Goal: Task Accomplishment & Management: Complete application form

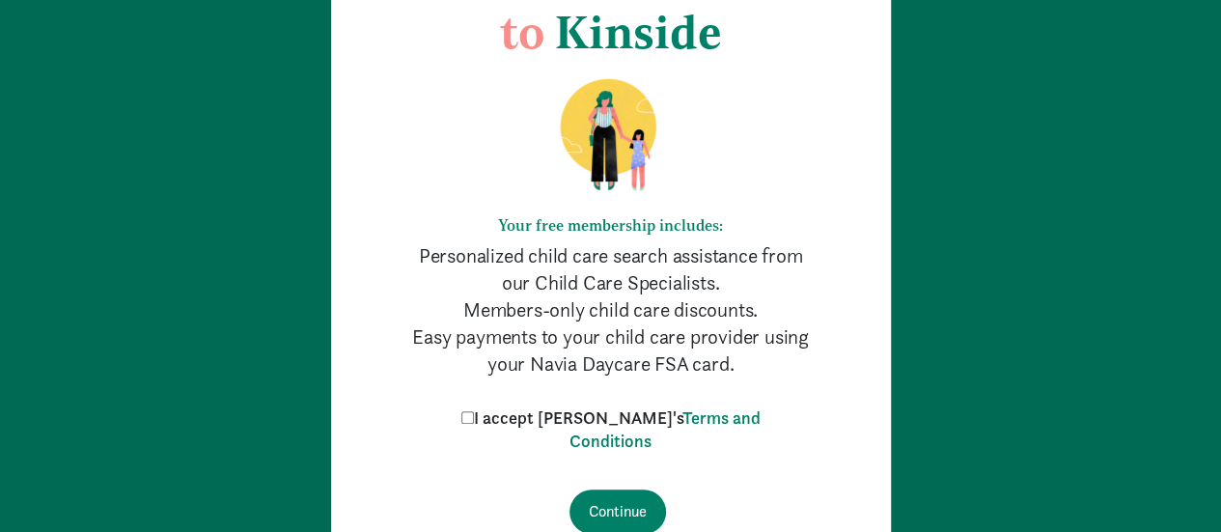
scroll to position [283, 0]
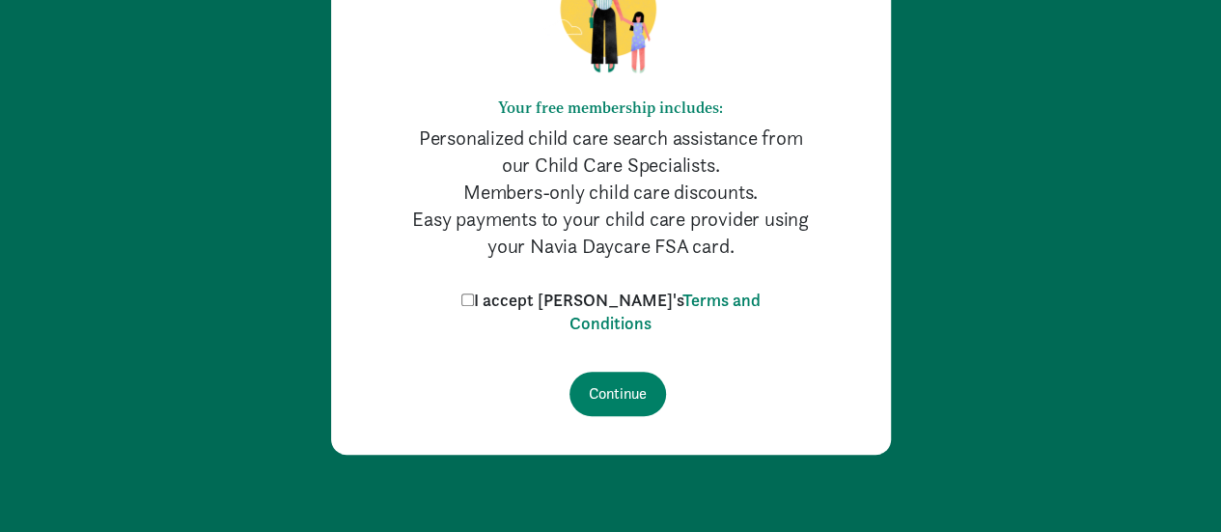
drag, startPoint x: 1227, startPoint y: 96, endPoint x: 1233, endPoint y: 326, distance: 230.7
click at [1220, 326] on html "Welcome to Kinside Your free membership includes: Personalized child care searc…" at bounding box center [610, 124] width 1221 height 814
click at [474, 296] on input "I accept [PERSON_NAME]'s Terms and Conditions" at bounding box center [467, 299] width 13 height 13
checkbox input "true"
click at [591, 402] on input "Continue" at bounding box center [617, 394] width 96 height 44
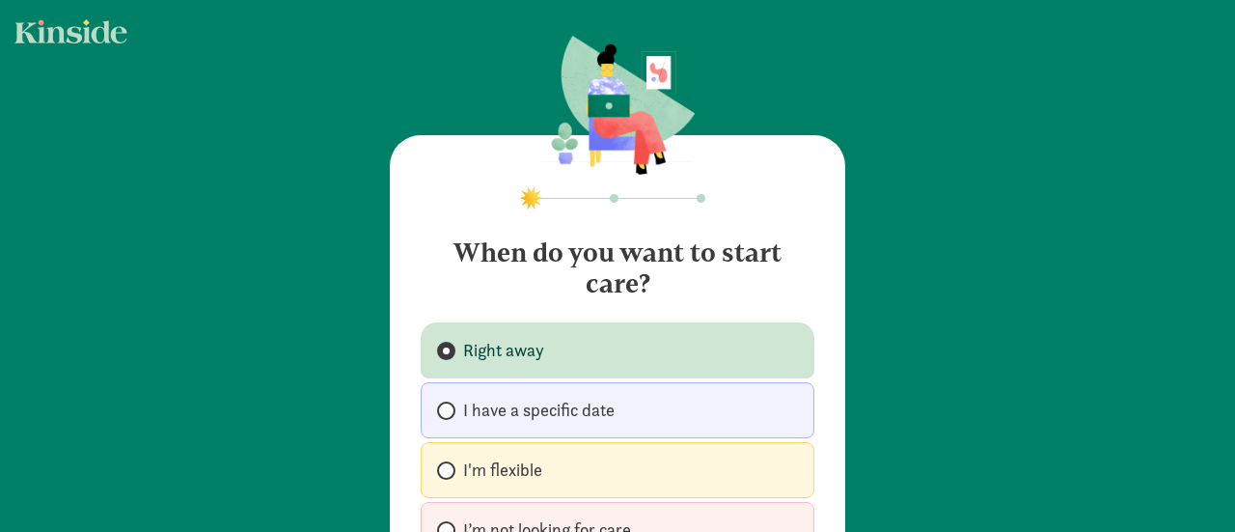
click at [516, 469] on span "I'm flexible" at bounding box center [502, 469] width 79 height 23
click at [450, 469] on input "I'm flexible" at bounding box center [443, 470] width 13 height 13
radio input "true"
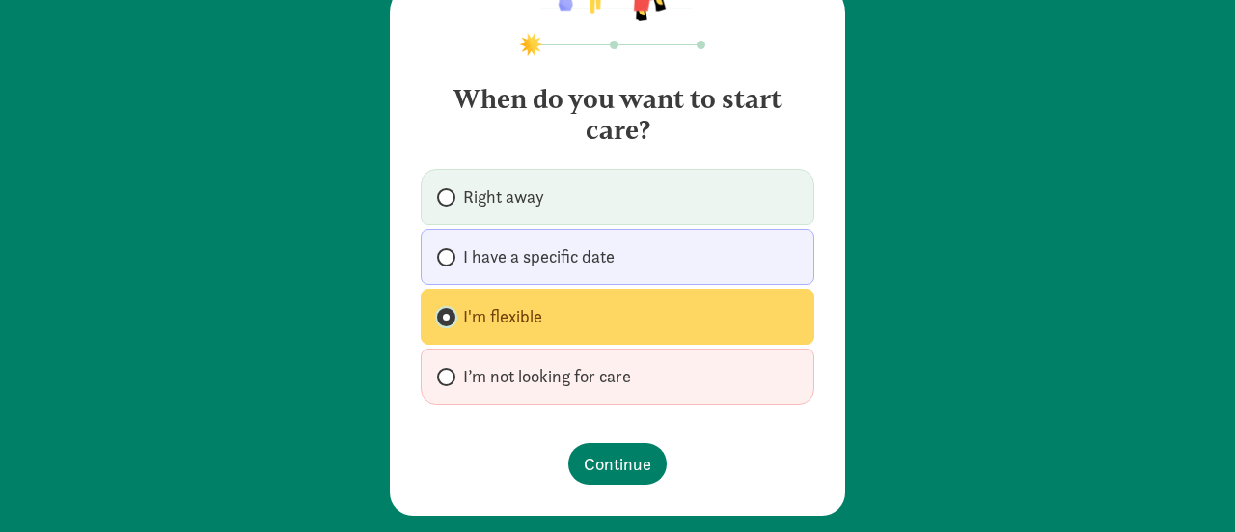
scroll to position [173, 0]
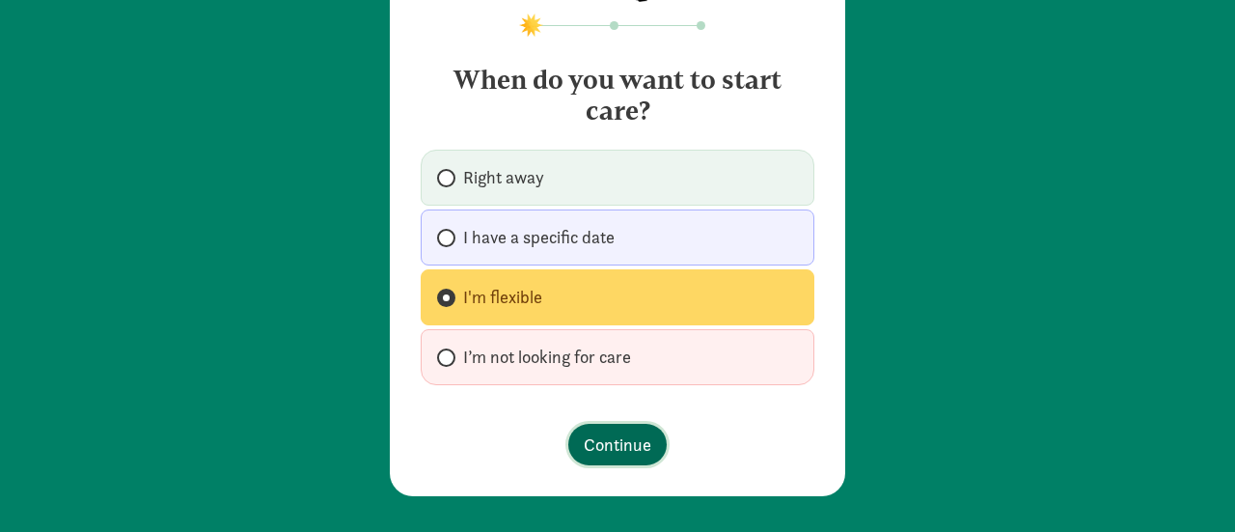
click at [623, 444] on span "Continue" at bounding box center [618, 444] width 68 height 26
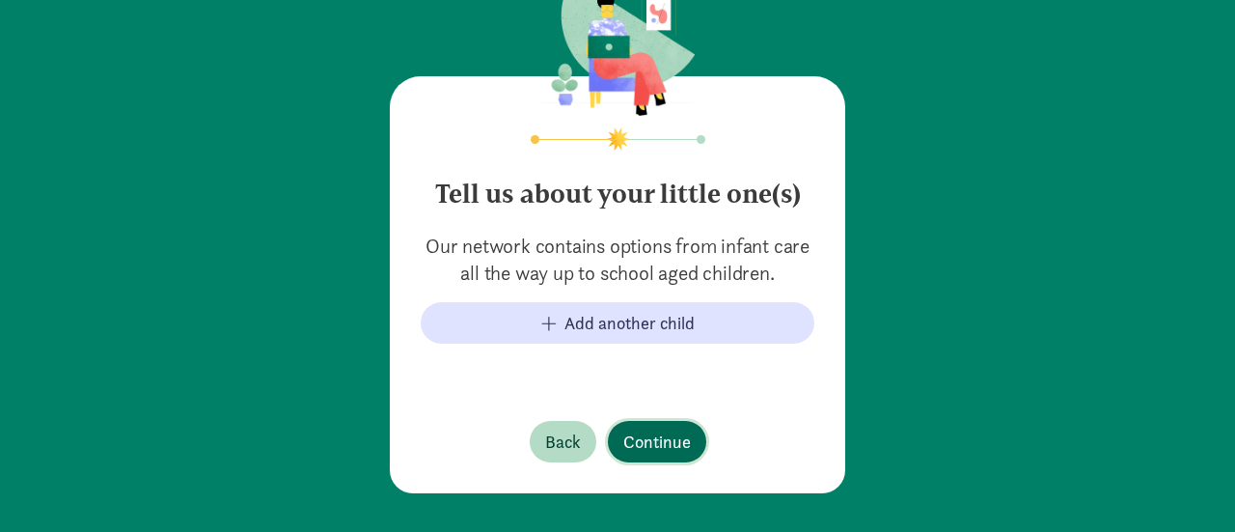
scroll to position [159, 0]
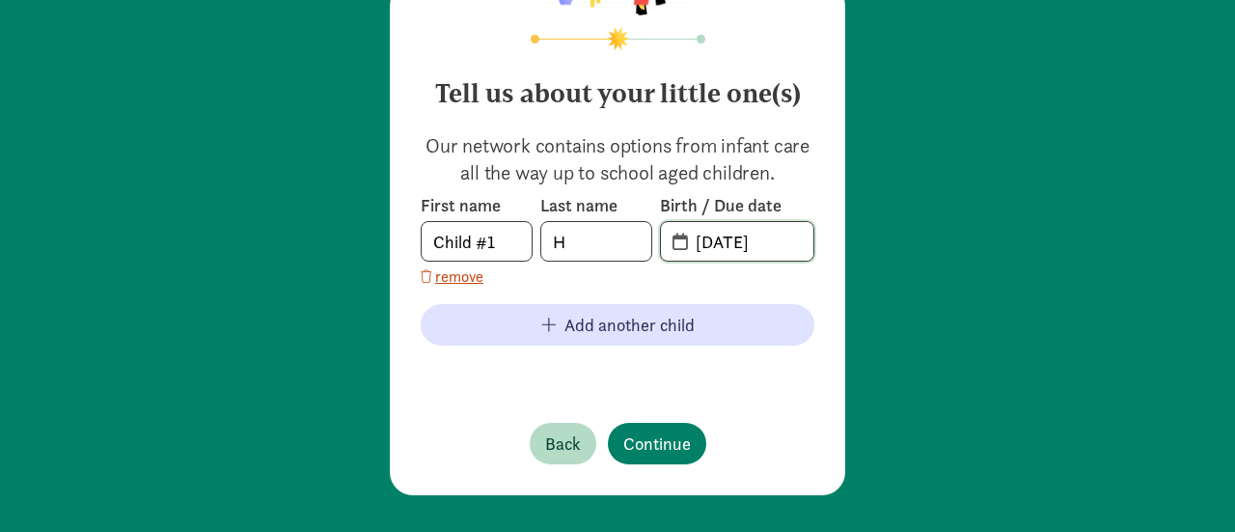
click at [787, 253] on input "[DATE]" at bounding box center [748, 241] width 129 height 39
type input "08-25-2021"
click at [663, 433] on span "Continue" at bounding box center [657, 443] width 68 height 26
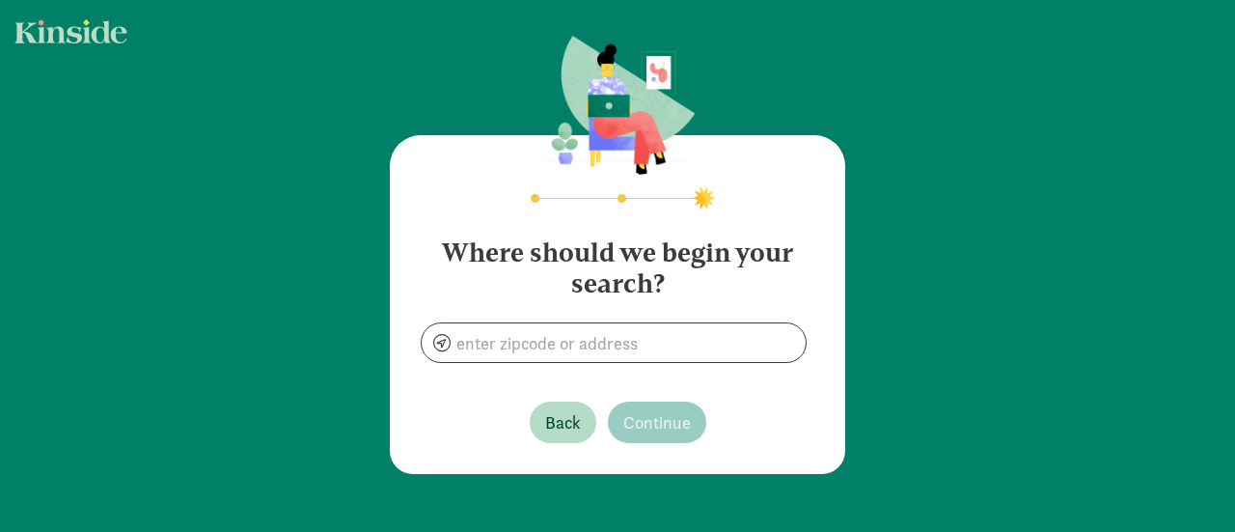
scroll to position [0, 0]
click at [674, 334] on input at bounding box center [614, 342] width 384 height 39
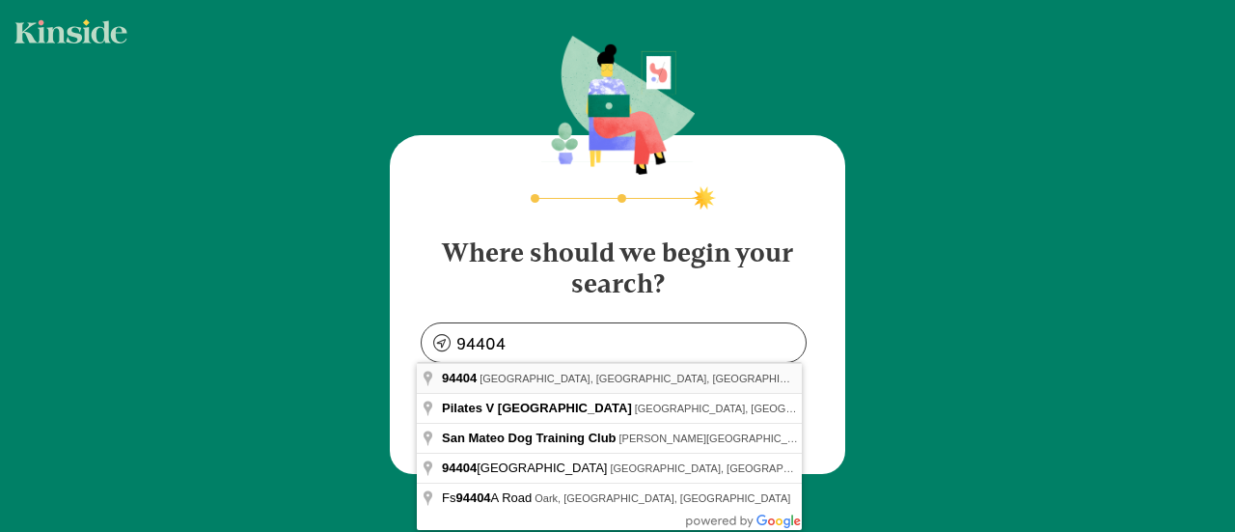
type input "Foster City, CA 94404, USA"
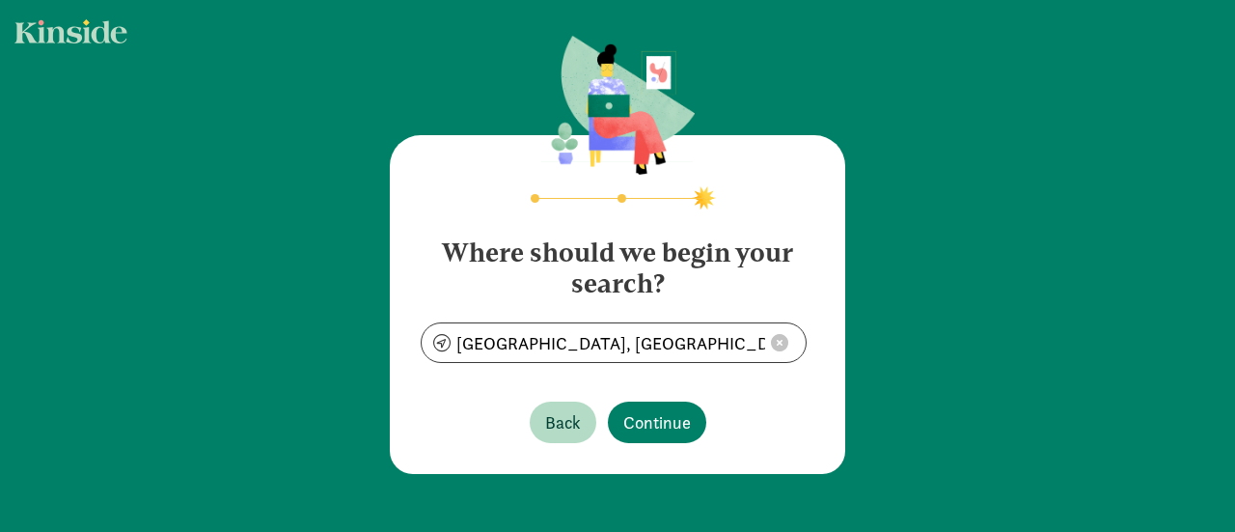
drag, startPoint x: 640, startPoint y: 372, endPoint x: 556, endPoint y: 381, distance: 84.4
click at [556, 381] on div "Where should we begin your search? Foster City, CA 94404, USA Back Continue" at bounding box center [617, 304] width 455 height 339
click at [658, 425] on span "Continue" at bounding box center [657, 422] width 68 height 26
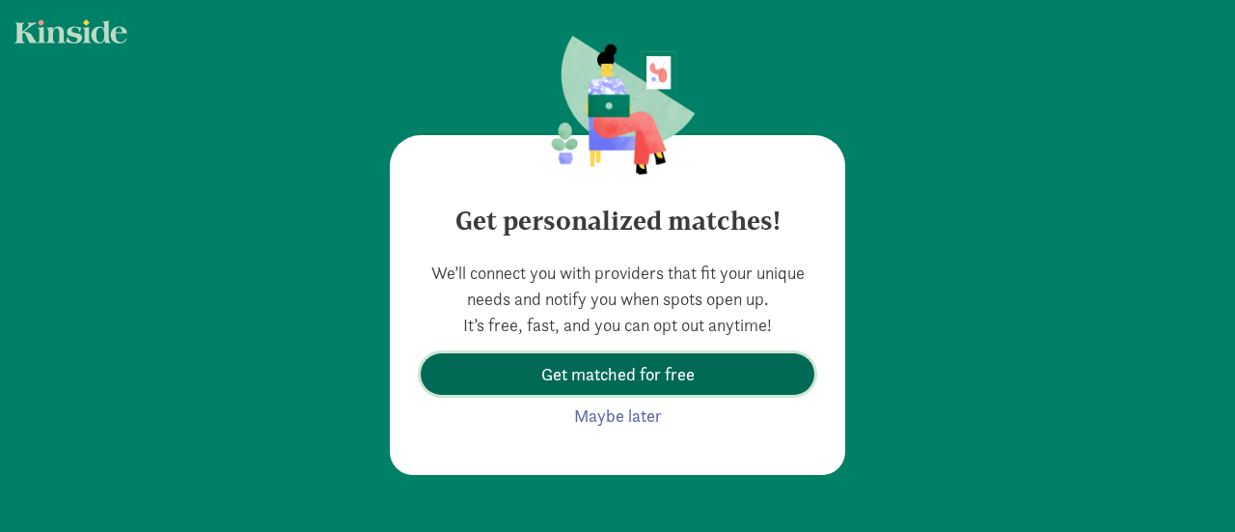
click at [627, 379] on span "Get matched for free" at bounding box center [617, 374] width 153 height 26
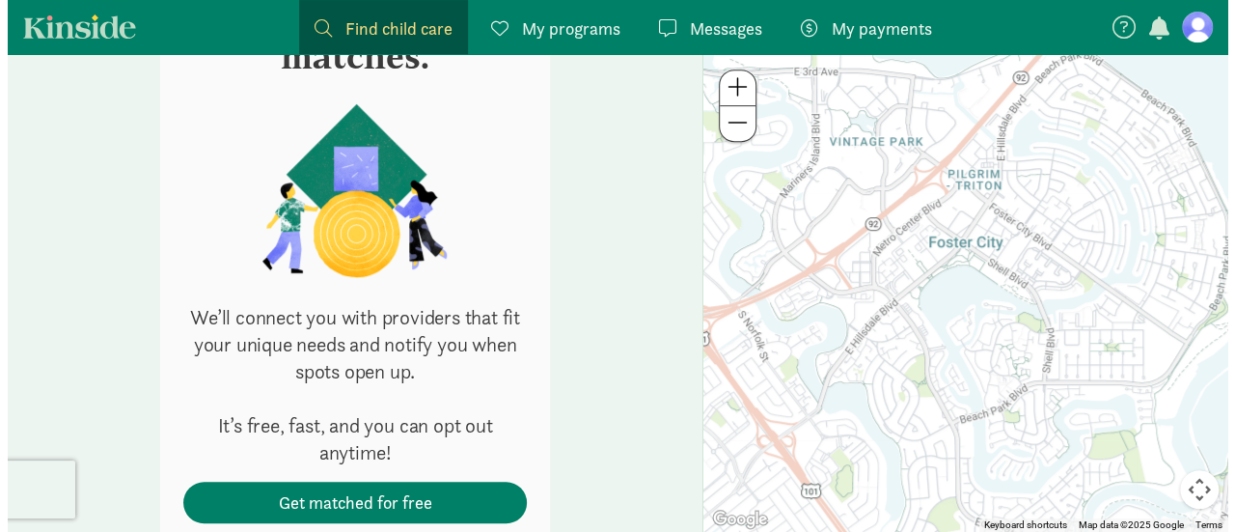
scroll to position [484, 0]
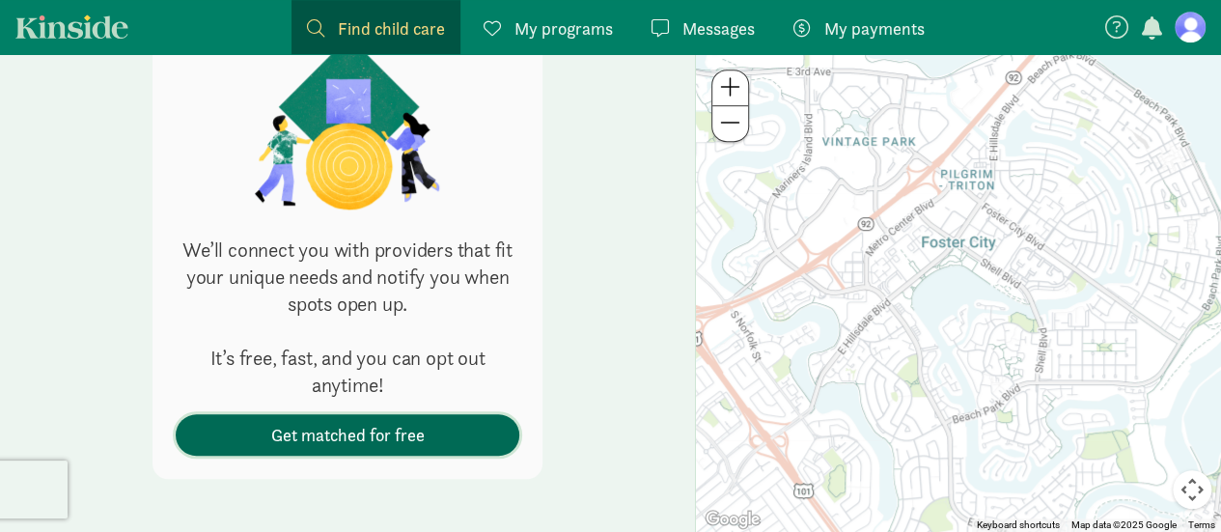
click at [392, 447] on span "Get matched for free" at bounding box center [347, 435] width 153 height 26
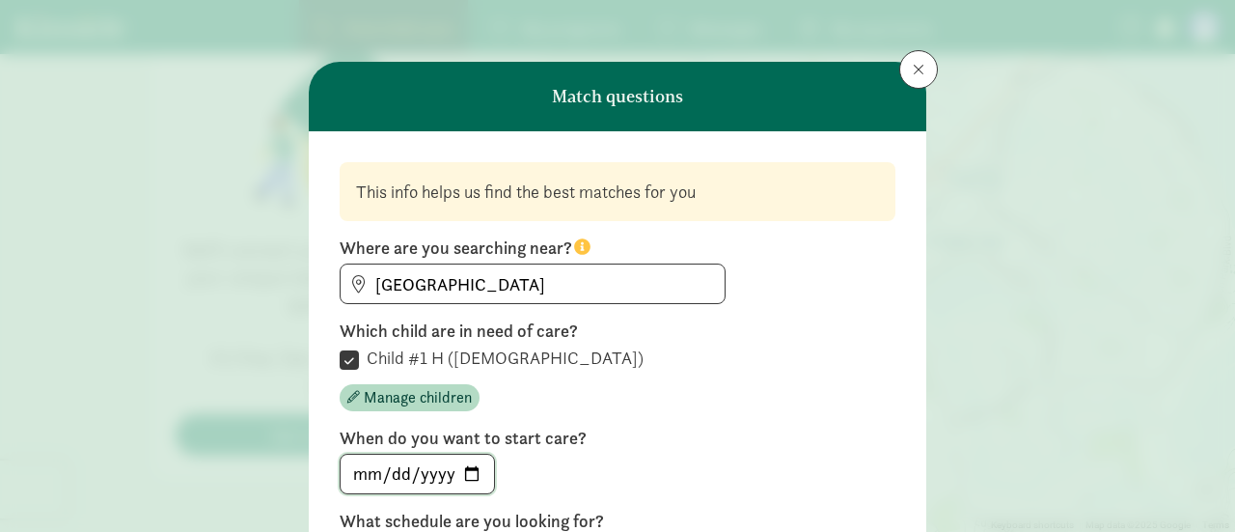
click at [405, 482] on input "date" at bounding box center [417, 474] width 153 height 39
click at [471, 478] on input "date" at bounding box center [417, 474] width 153 height 39
type input "2025-09-01"
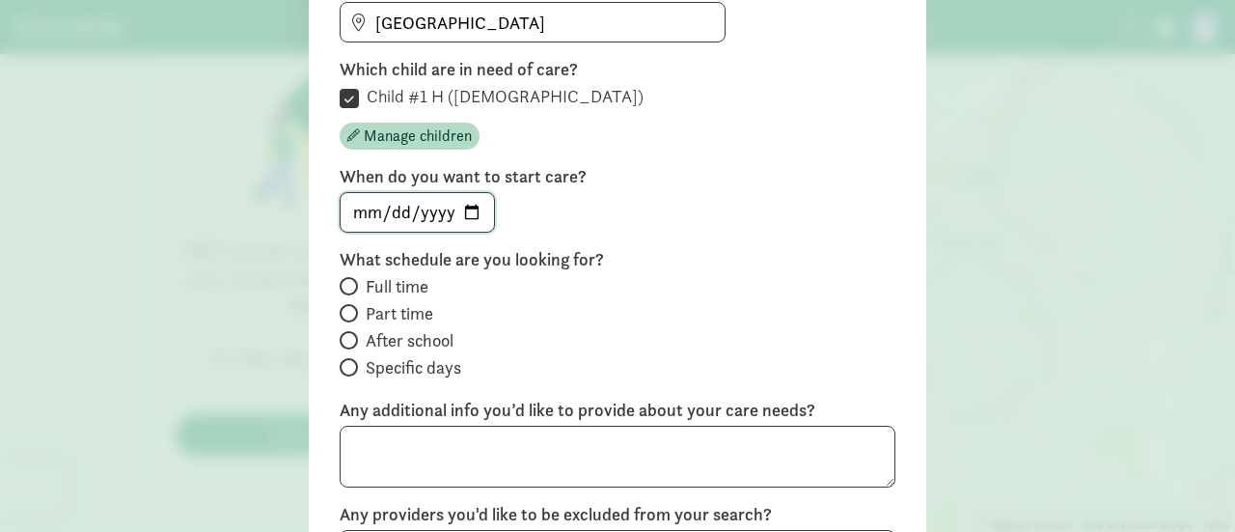
scroll to position [278, 0]
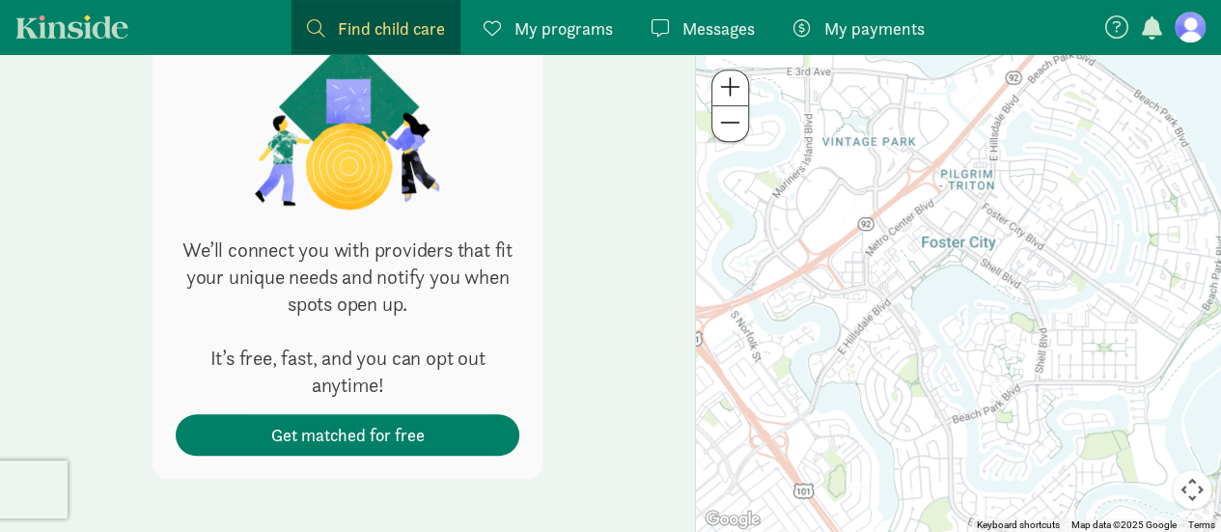
click at [480, 412] on div "Get personalized matches. We’ll connect you with providers that fit your unique…" at bounding box center [347, 192] width 390 height 570
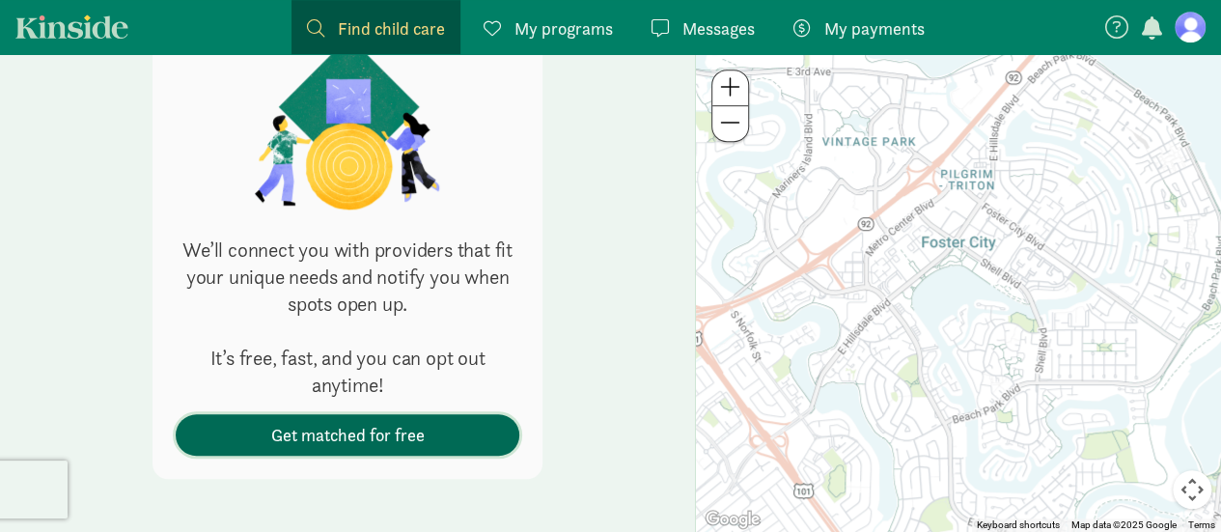
click at [474, 441] on span "Get matched for free" at bounding box center [347, 435] width 313 height 26
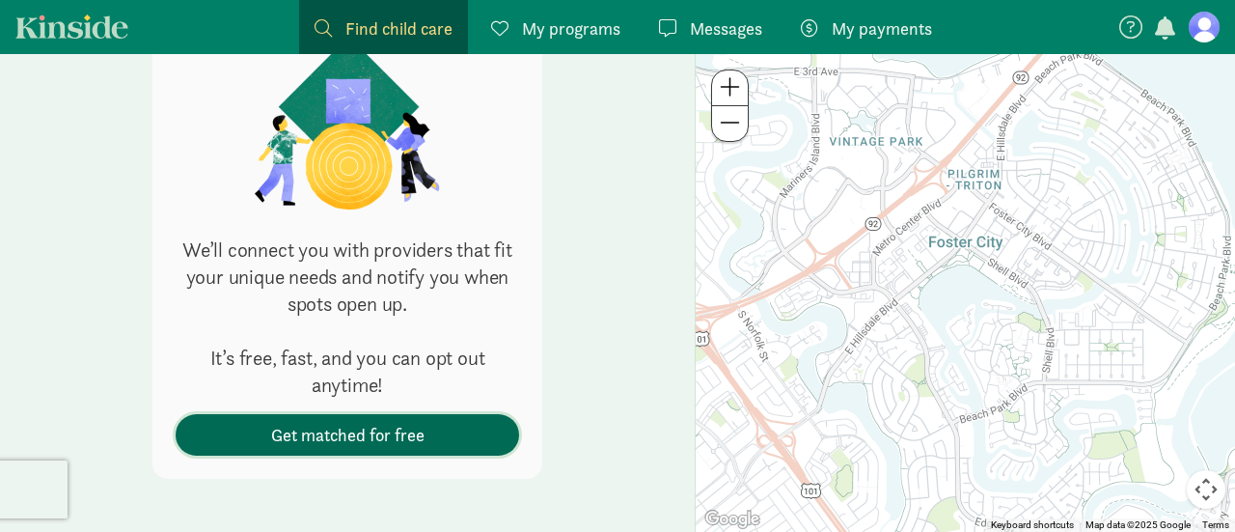
scroll to position [294, 0]
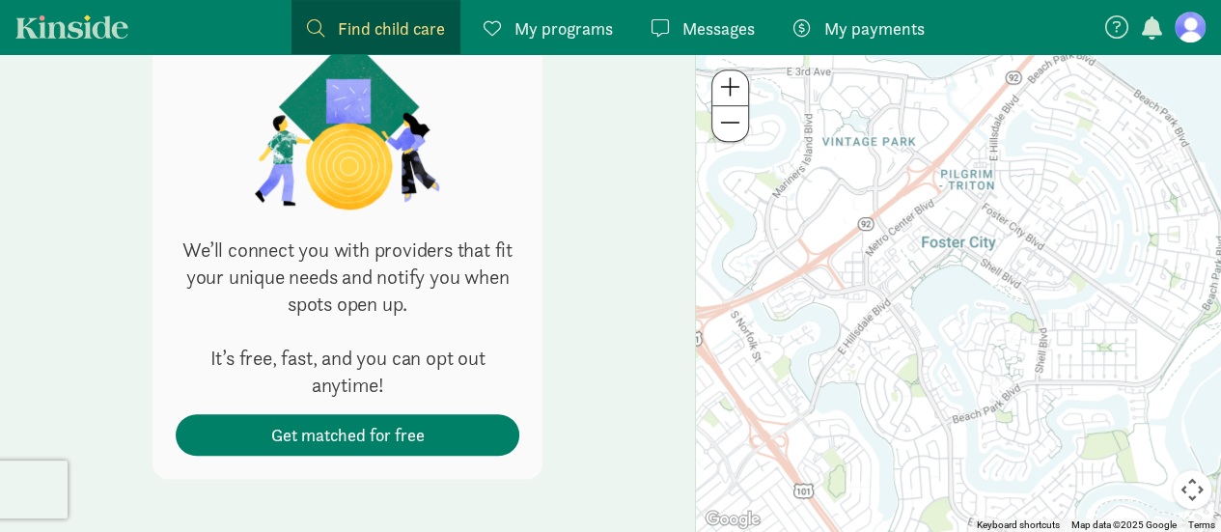
click at [479, 377] on p "We’ll connect you with providers that fit your unique needs and notify you when…" at bounding box center [348, 317] width 344 height 162
click at [480, 405] on div "Get personalized matches. We’ll connect you with providers that fit your unique…" at bounding box center [347, 192] width 390 height 570
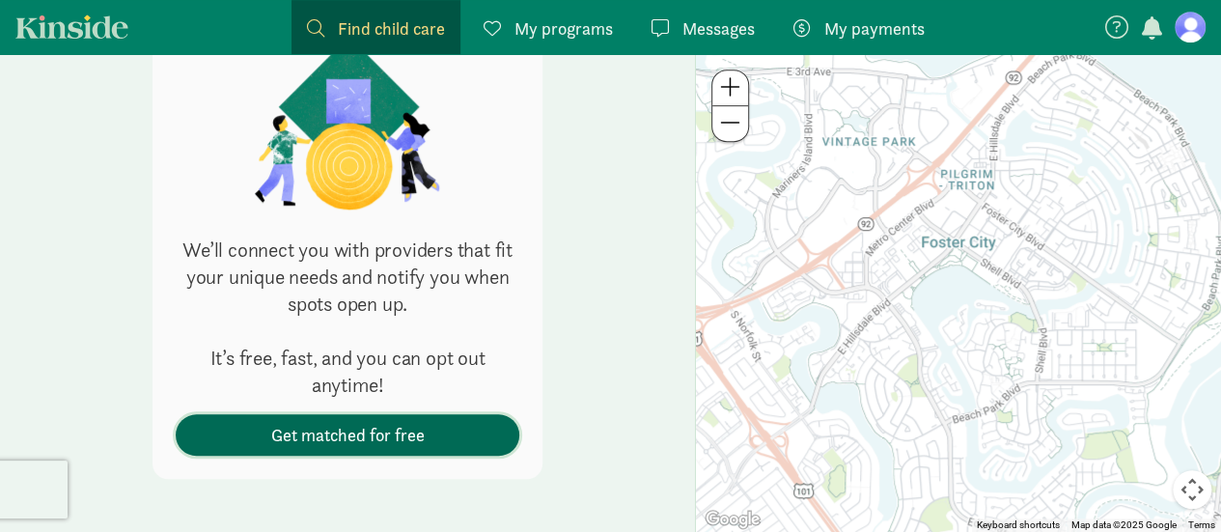
click at [465, 441] on span "Get matched for free" at bounding box center [347, 435] width 313 height 26
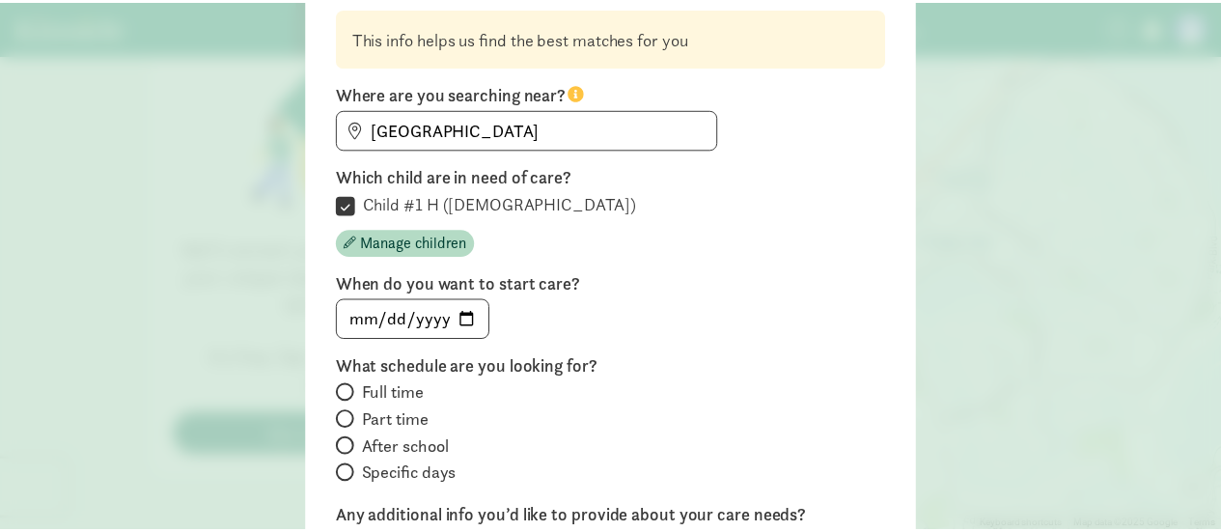
scroll to position [156, 0]
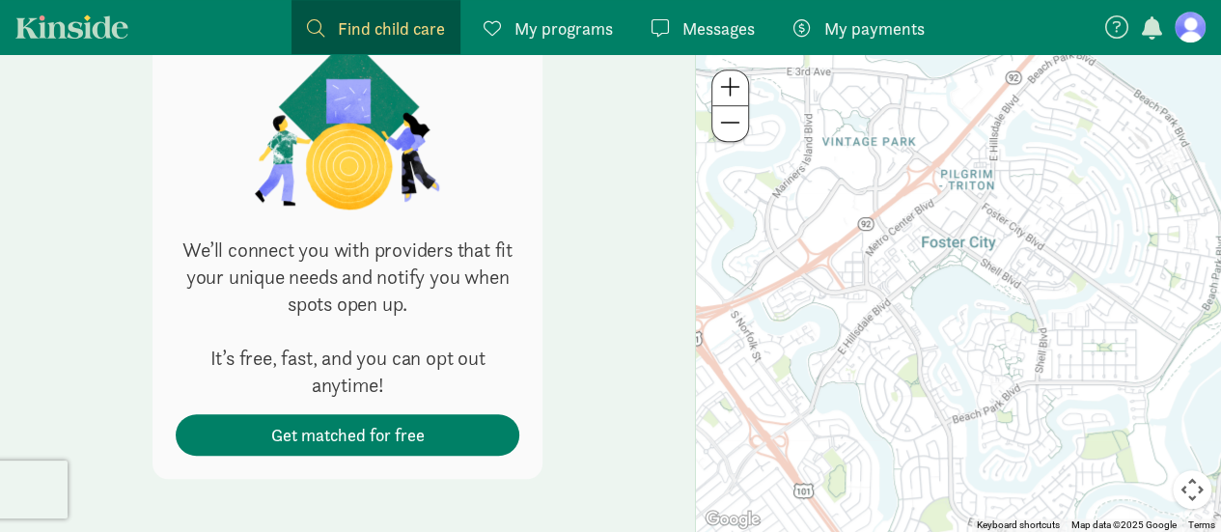
click at [730, 111] on span at bounding box center [730, 122] width 20 height 23
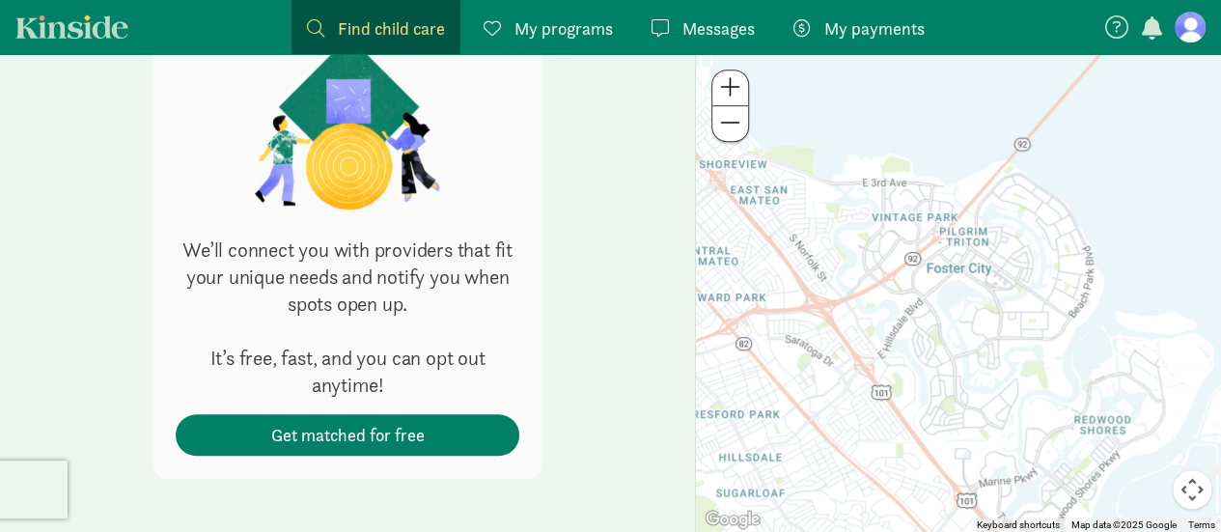
click at [730, 111] on span at bounding box center [730, 122] width 20 height 23
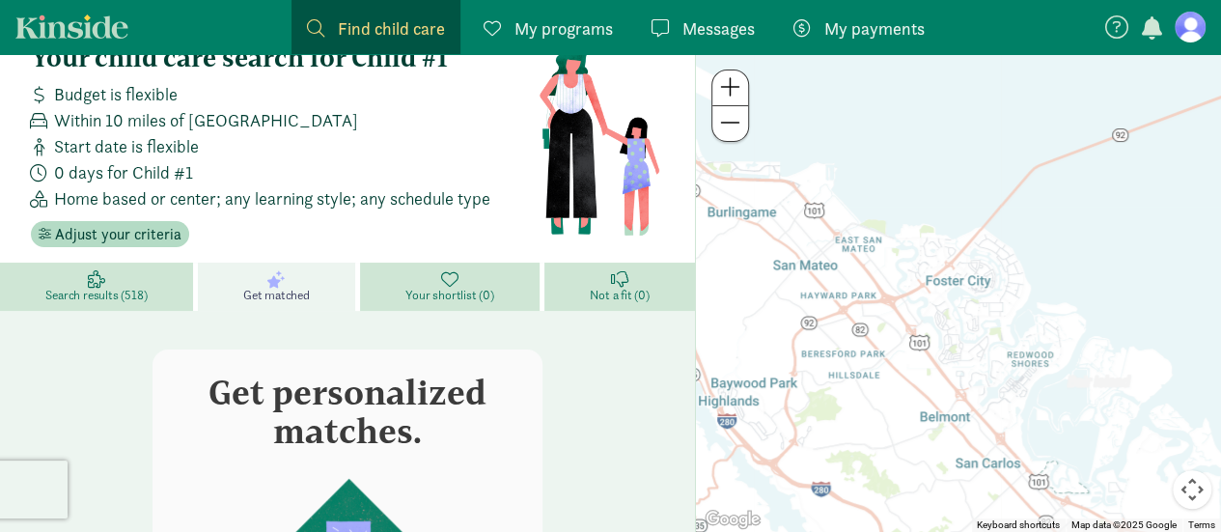
scroll to position [0, 0]
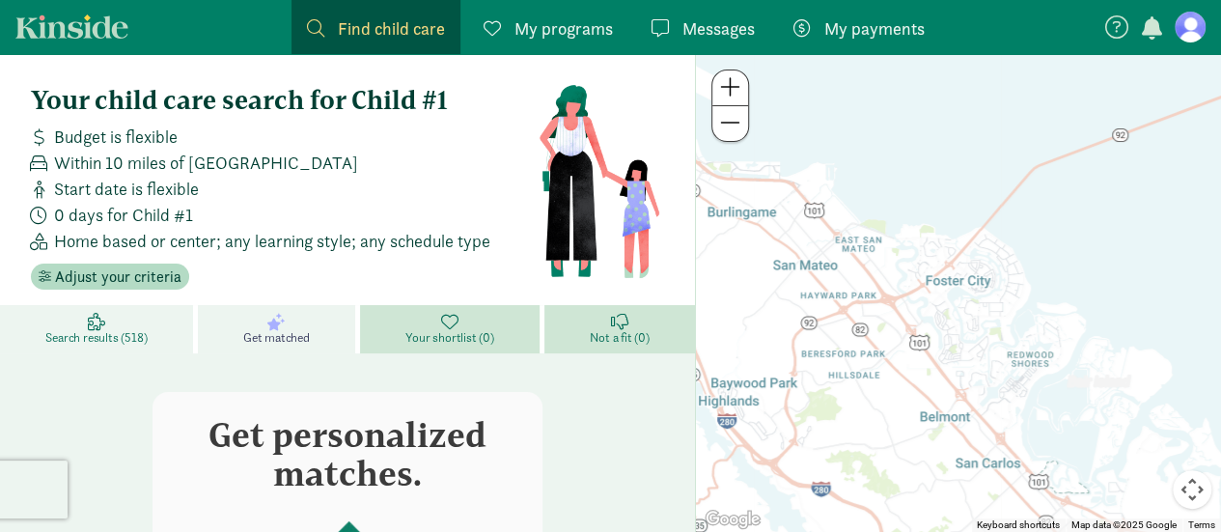
click at [135, 327] on link "Search results (518)" at bounding box center [99, 329] width 198 height 48
